Goal: Task Accomplishment & Management: Manage account settings

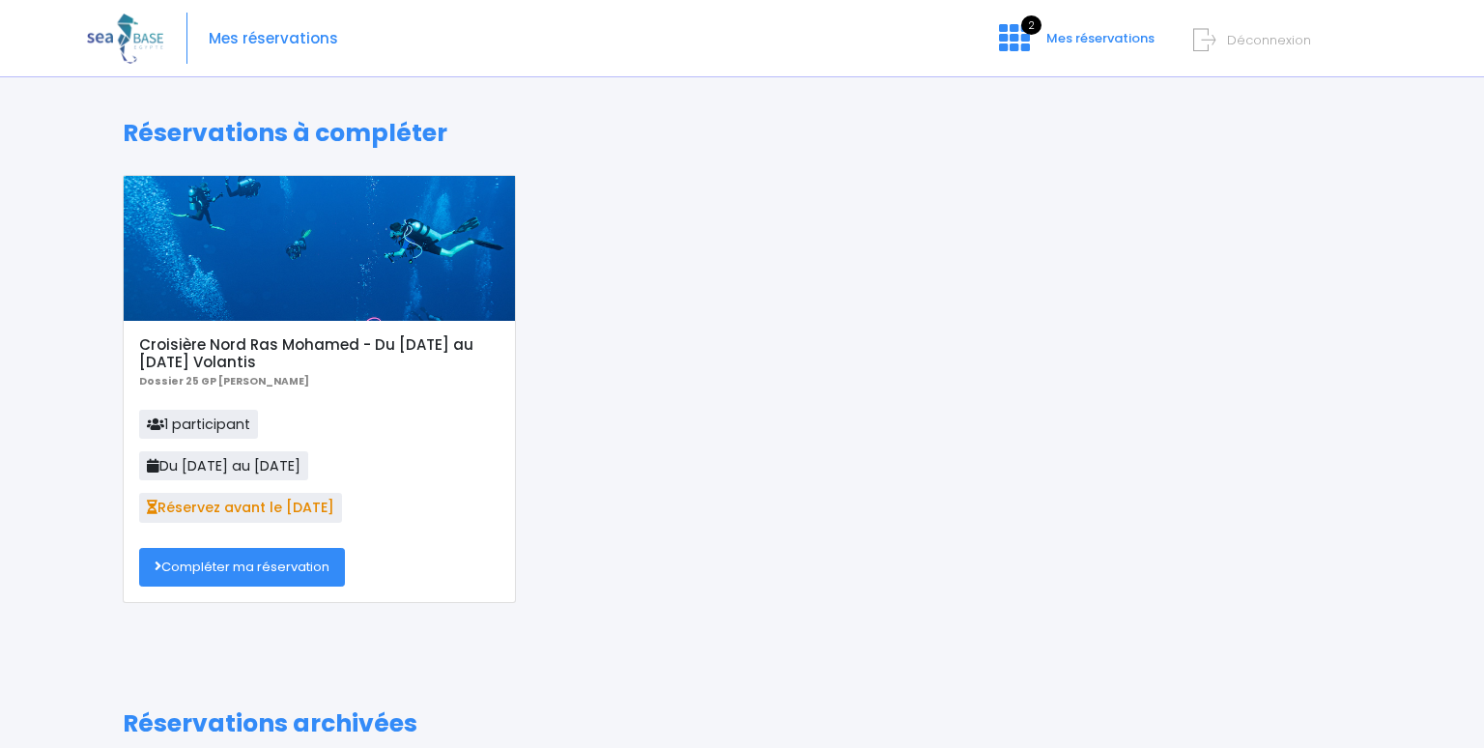
click at [293, 567] on link "Compléter ma réservation" at bounding box center [242, 567] width 206 height 39
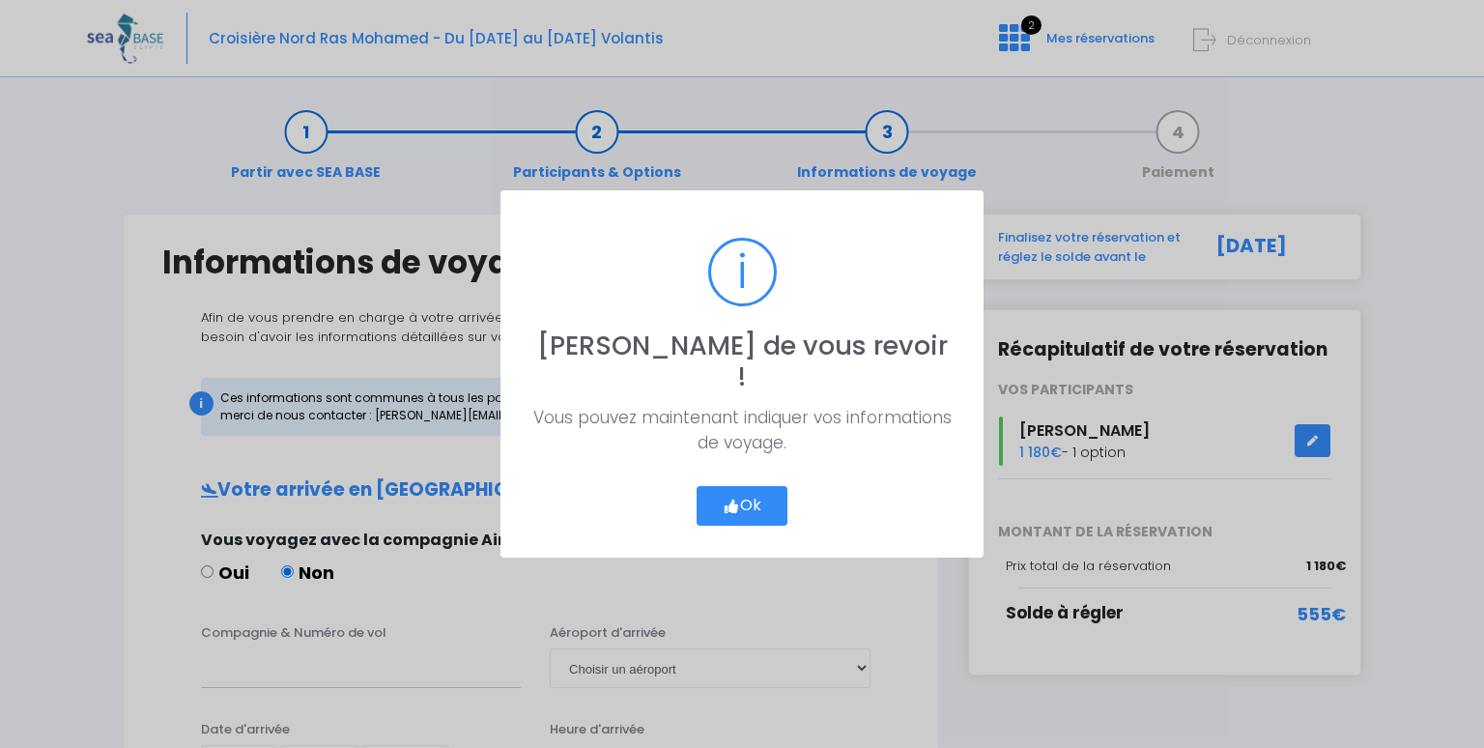
click at [746, 486] on button "Ok" at bounding box center [741, 506] width 91 height 41
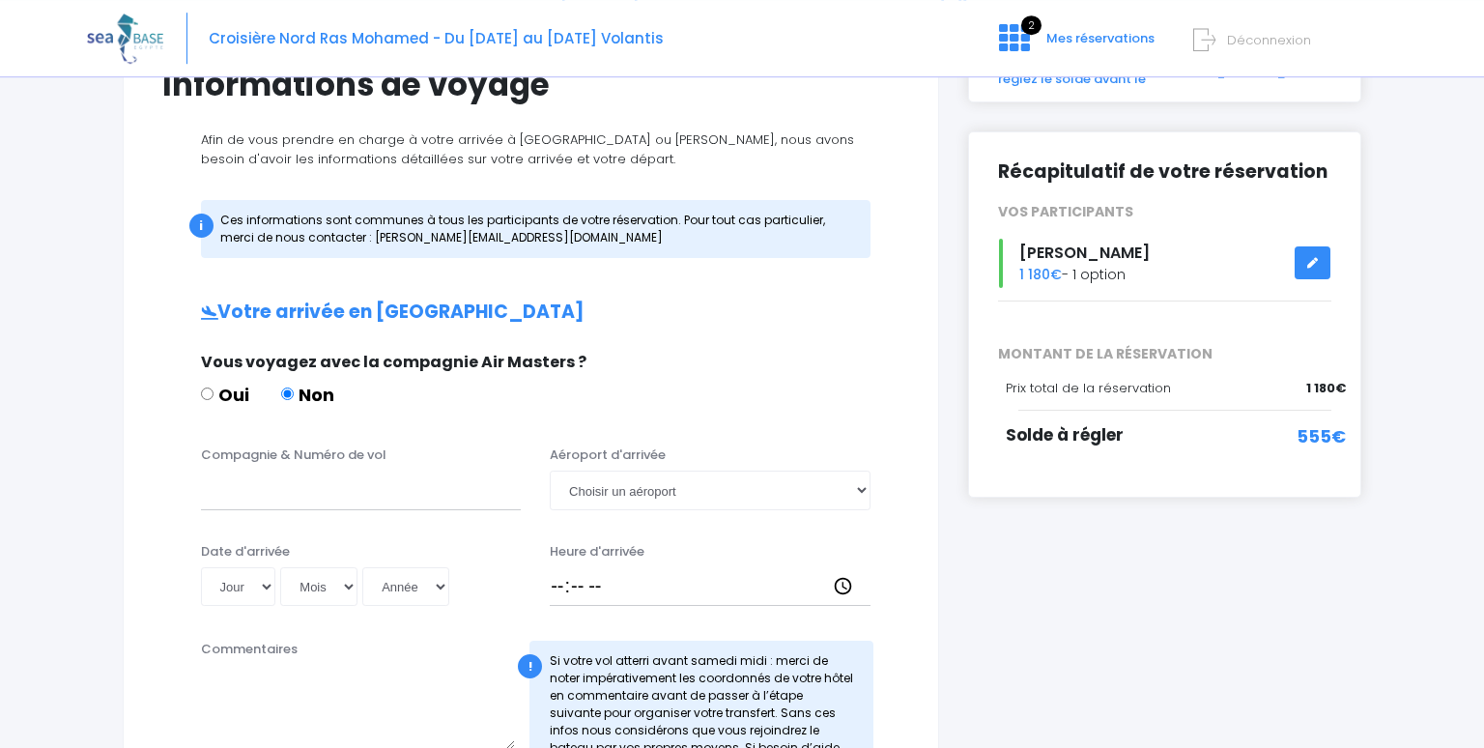
scroll to position [131, 0]
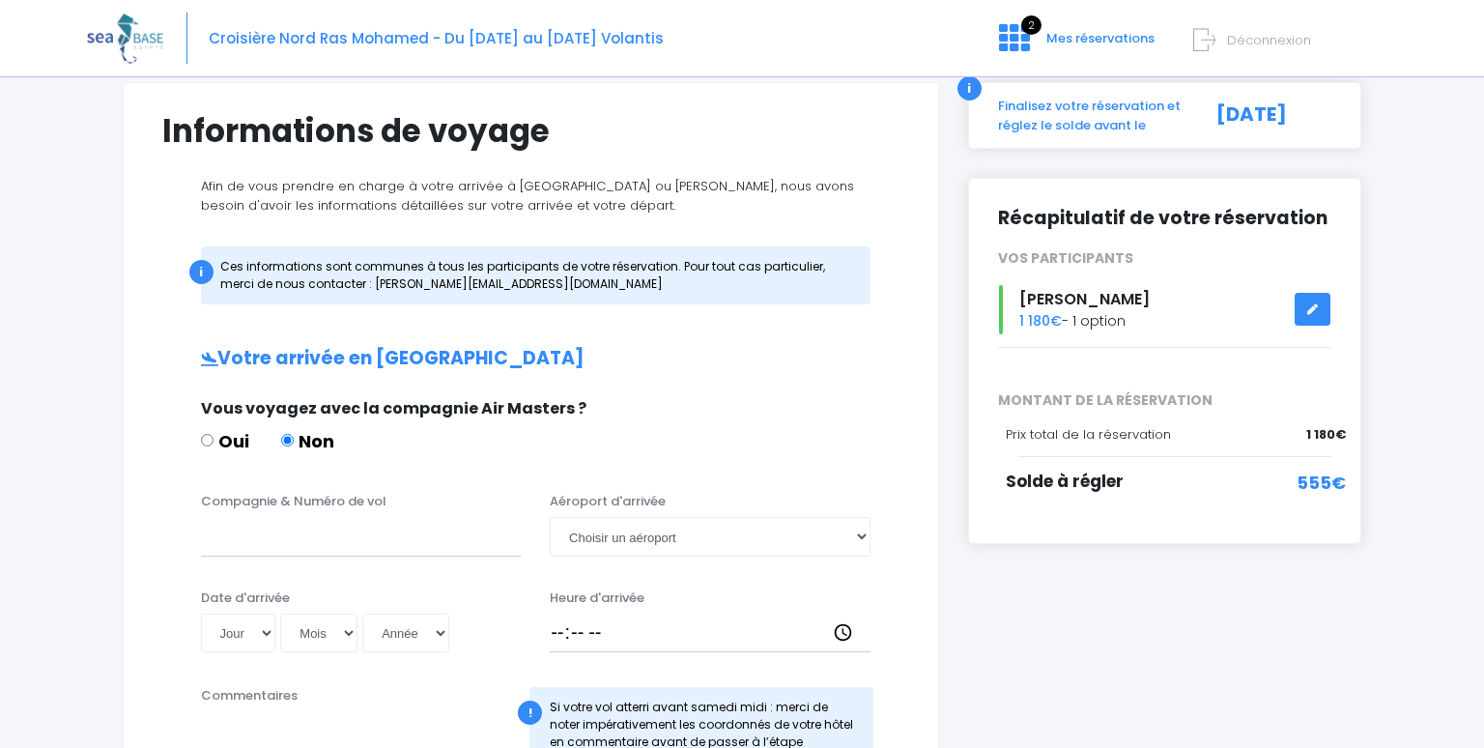
click at [1315, 309] on icon at bounding box center [1313, 309] width 14 height 0
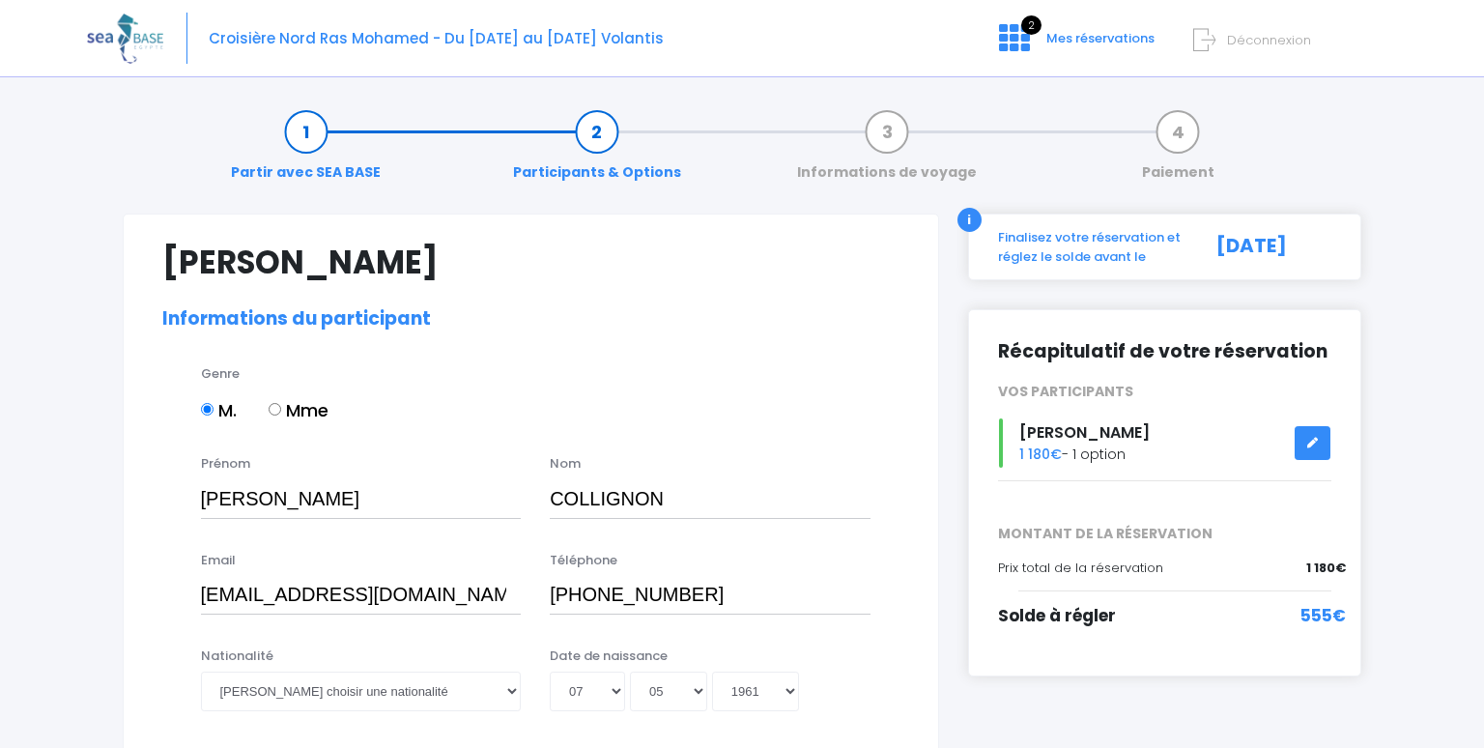
select select "N2"
select select "M"
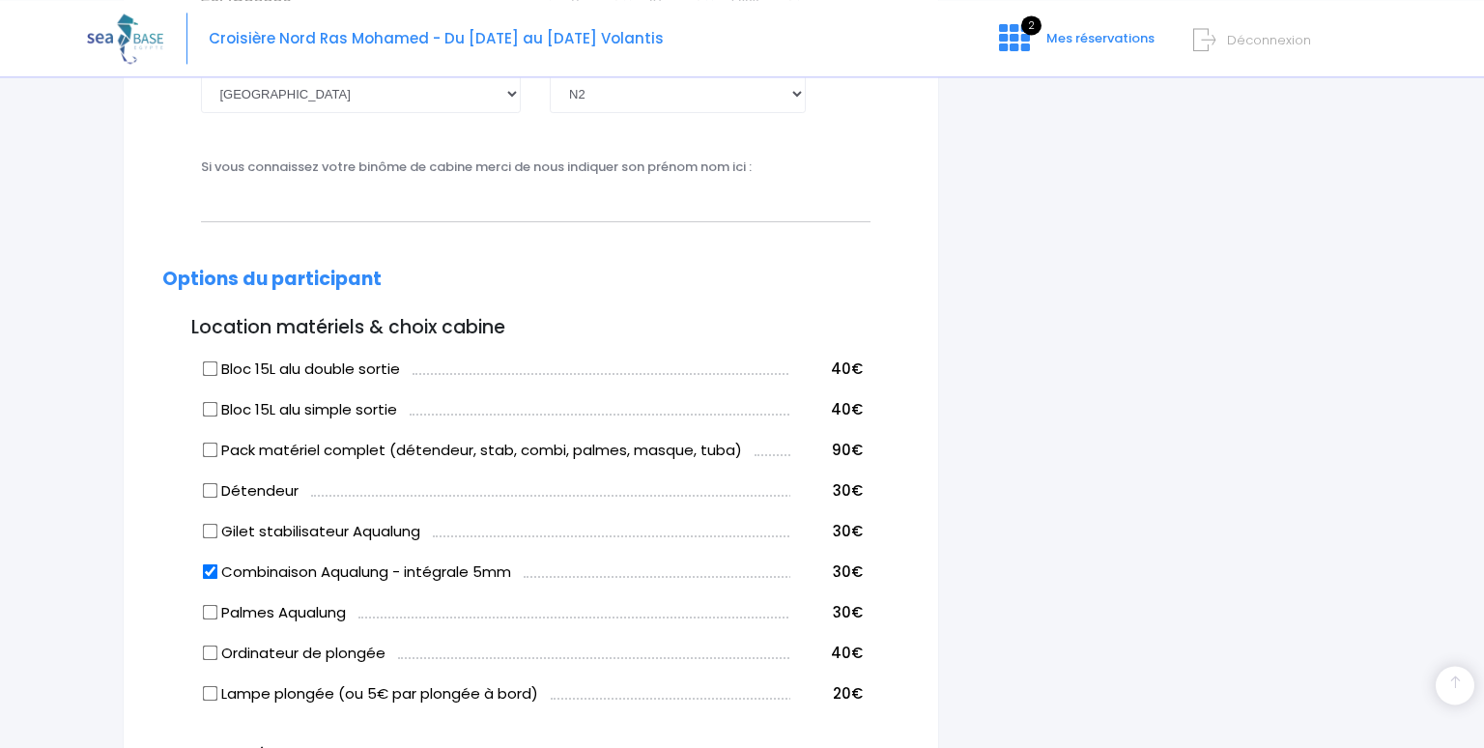
scroll to position [815, 0]
